Goal: Obtain resource: Download file/media

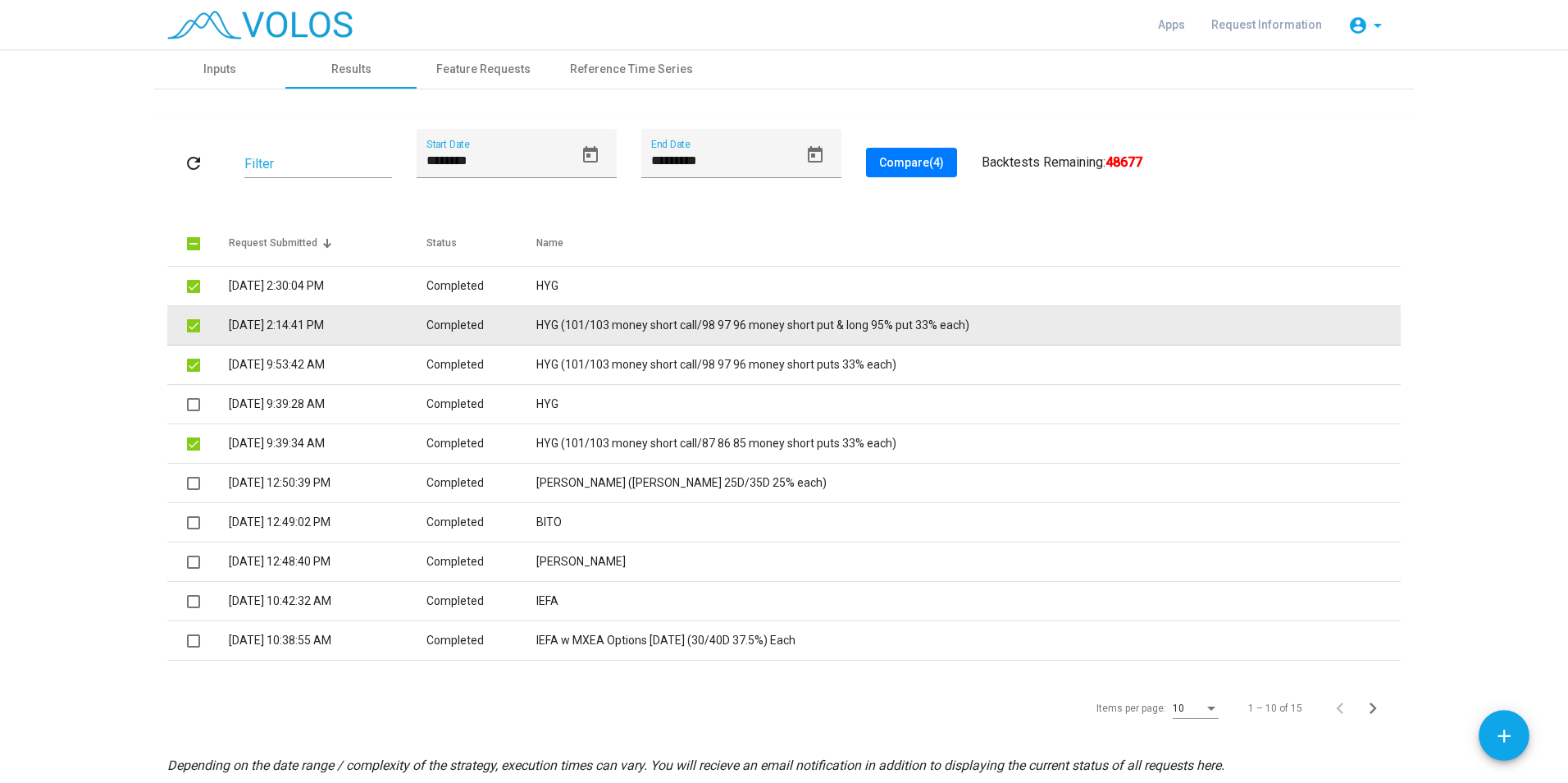
click at [649, 331] on td "HYG (101/103 money short call/98 97 96 money short put & long 95% put 33% each)" at bounding box center [969, 326] width 865 height 40
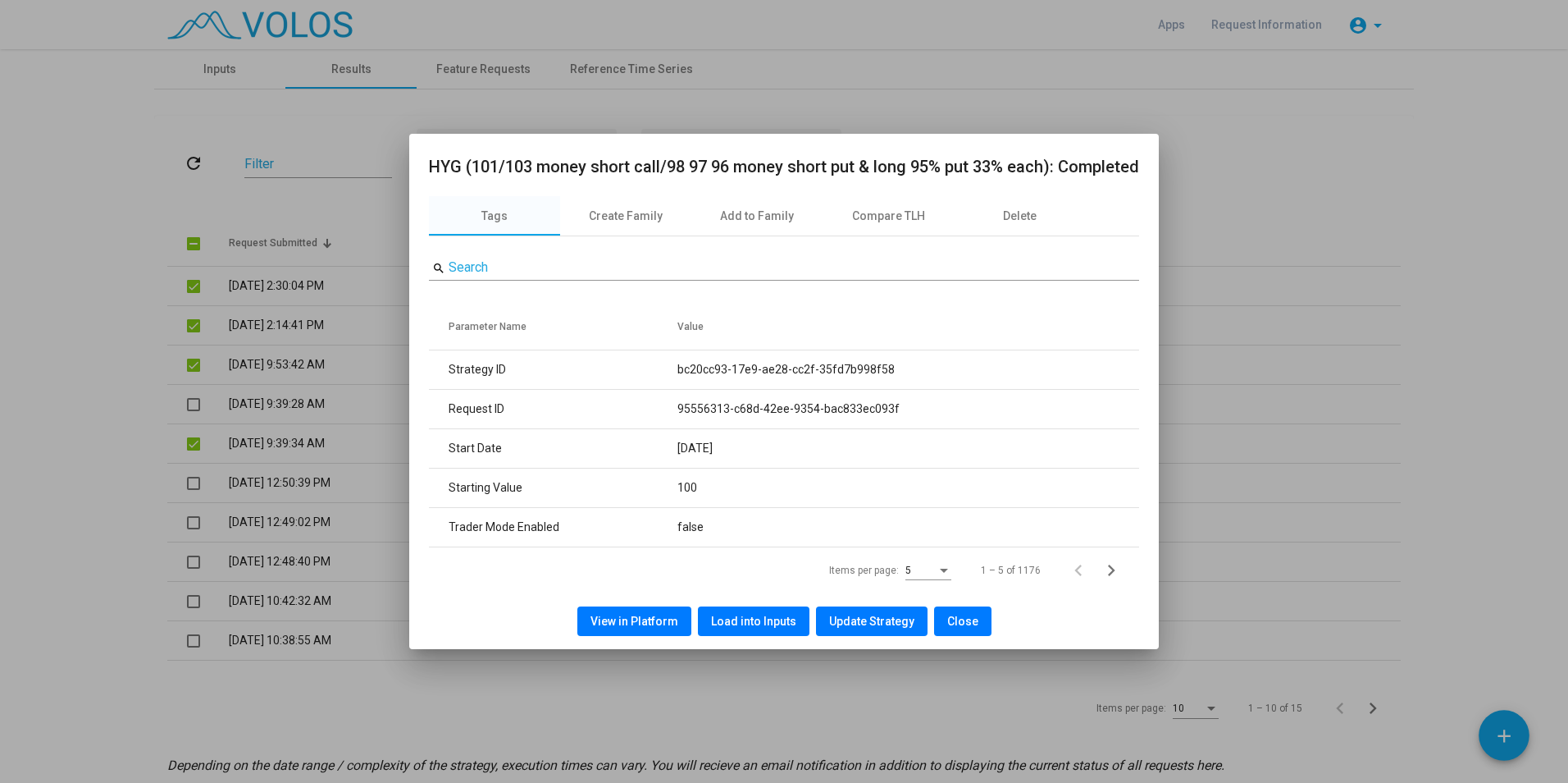
click at [653, 618] on span "View in Platform" at bounding box center [634, 621] width 88 height 13
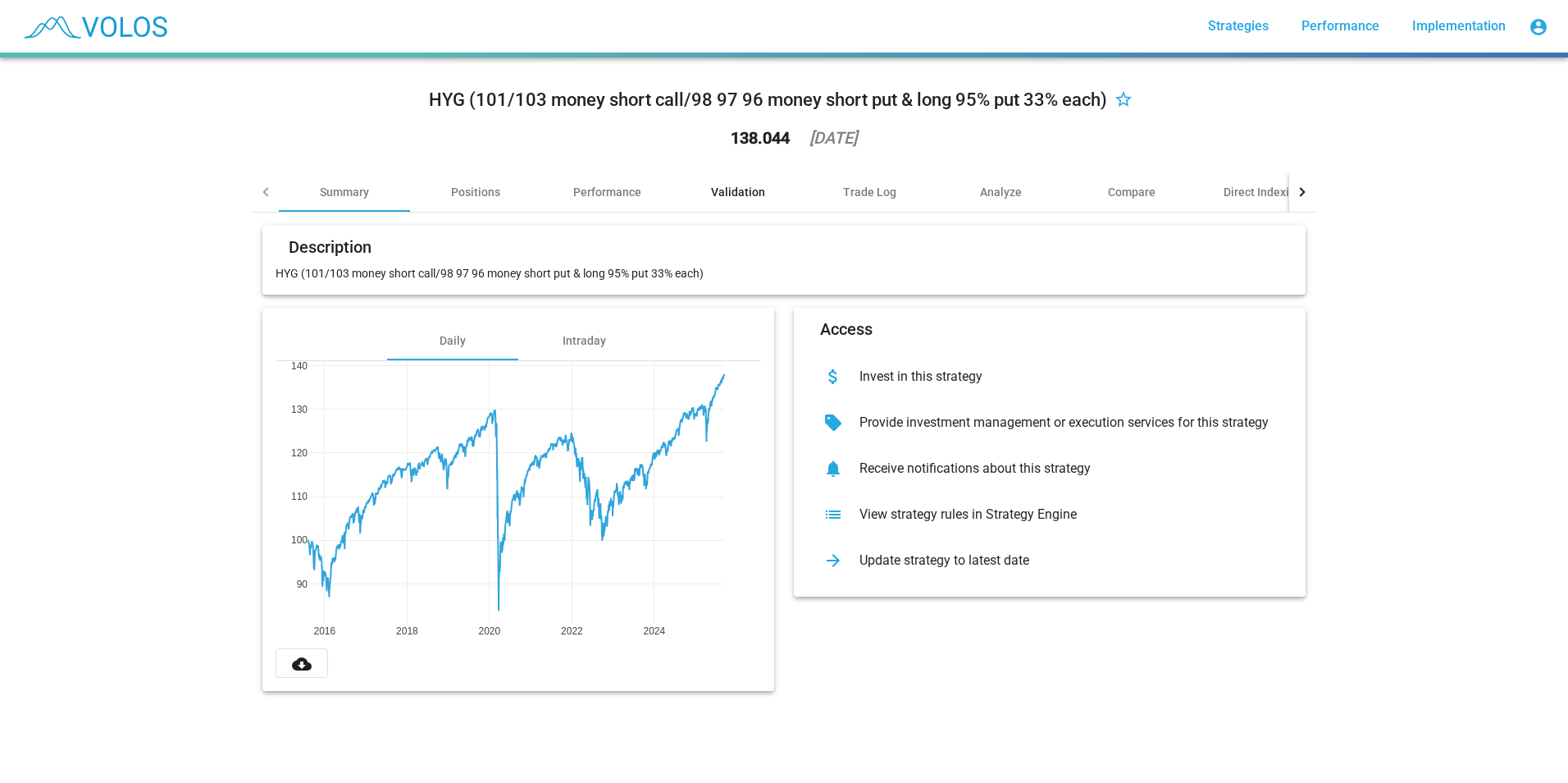
click at [737, 192] on div "Validation" at bounding box center [737, 192] width 54 height 17
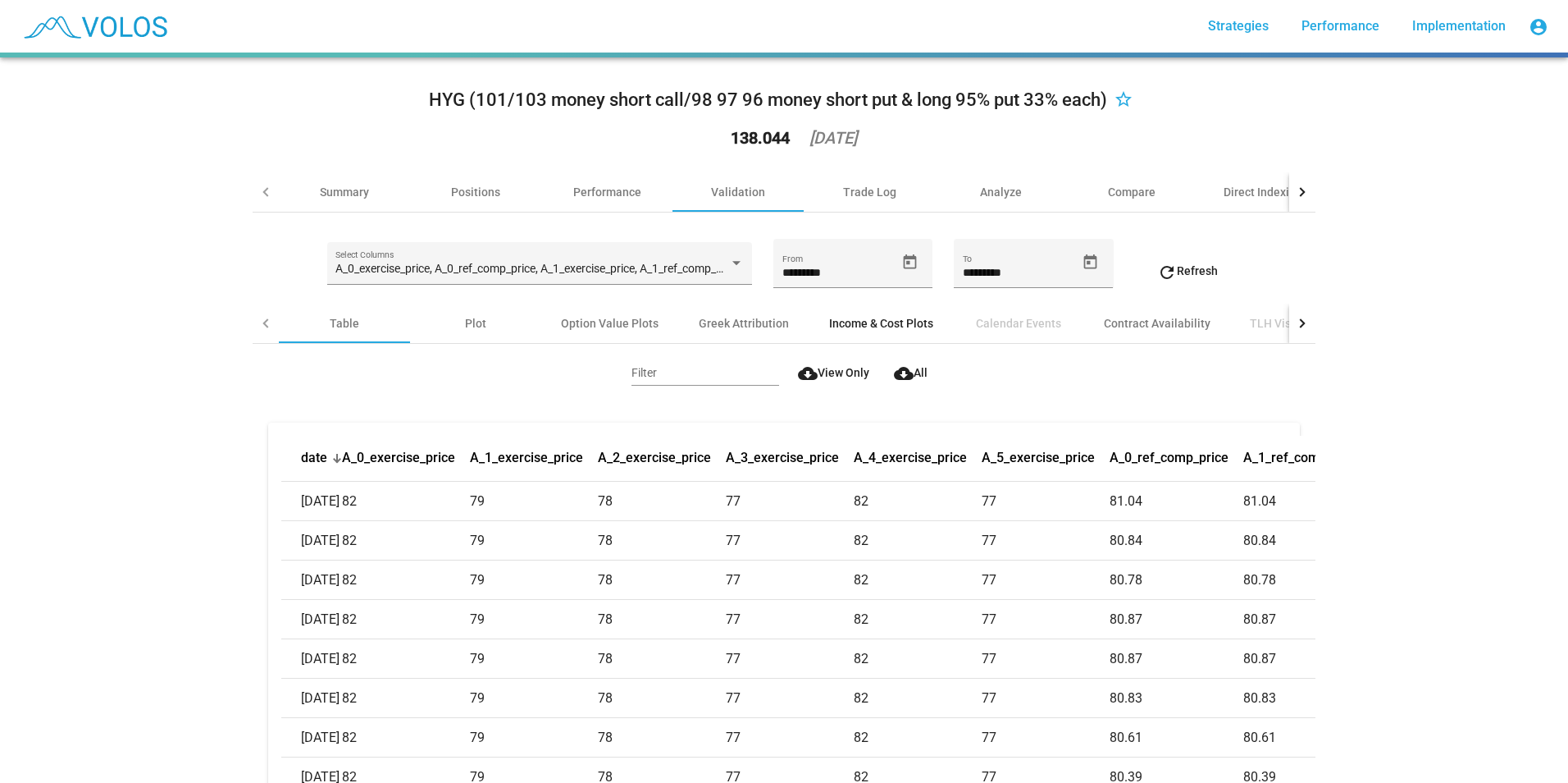
click at [859, 317] on div "Income & Cost Plots" at bounding box center [880, 324] width 104 height 17
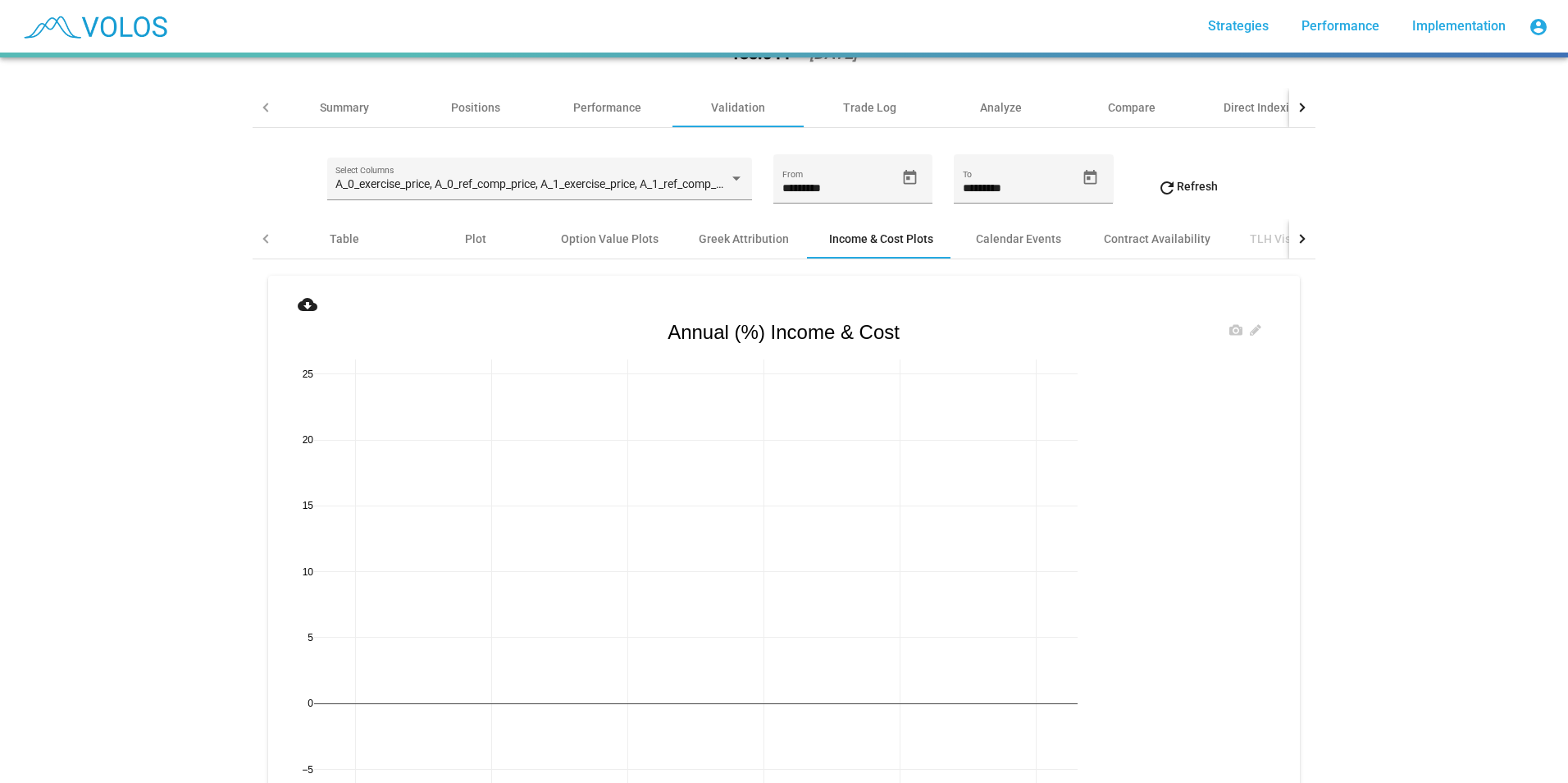
scroll to position [164, 0]
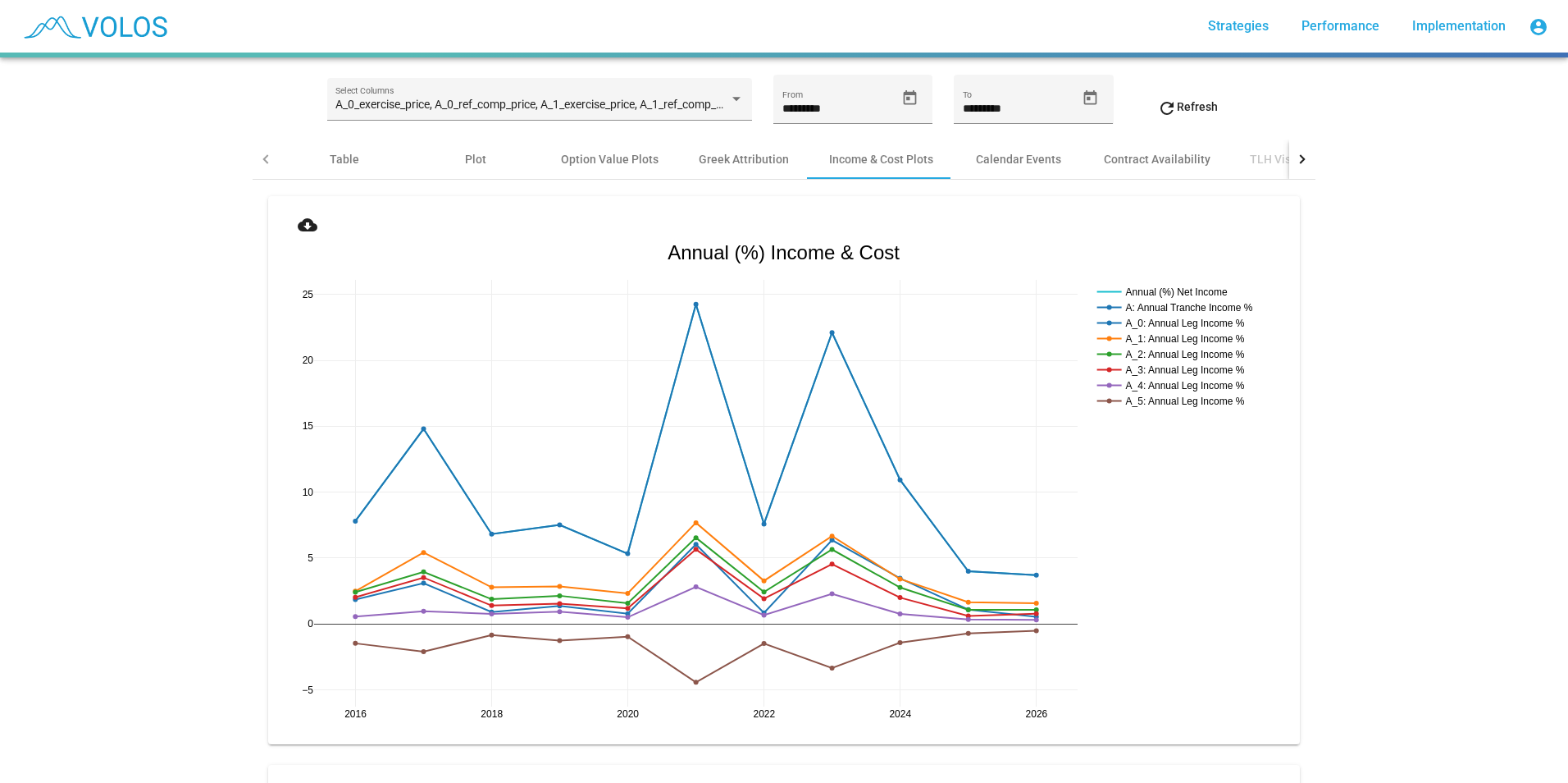
click at [311, 234] on button "cloud_download" at bounding box center [307, 224] width 53 height 30
click at [1513, 587] on div "HYG (101/103 money short call/98 97 96 money short put & long 95% put 33% each)…" at bounding box center [784, 420] width 1568 height 725
